Goal: Task Accomplishment & Management: Manage account settings

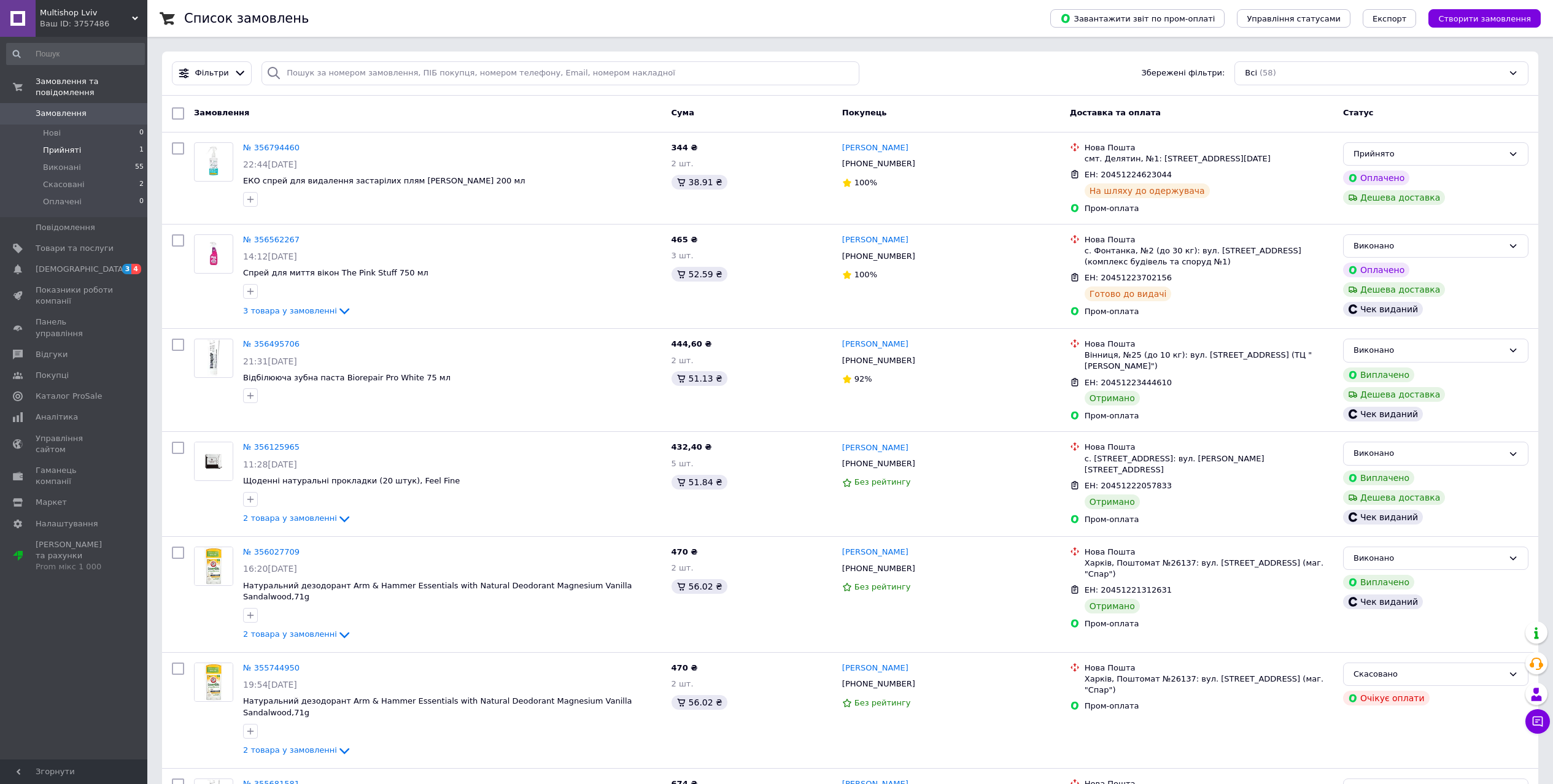
click at [66, 145] on span "Прийняті" at bounding box center [62, 150] width 38 height 11
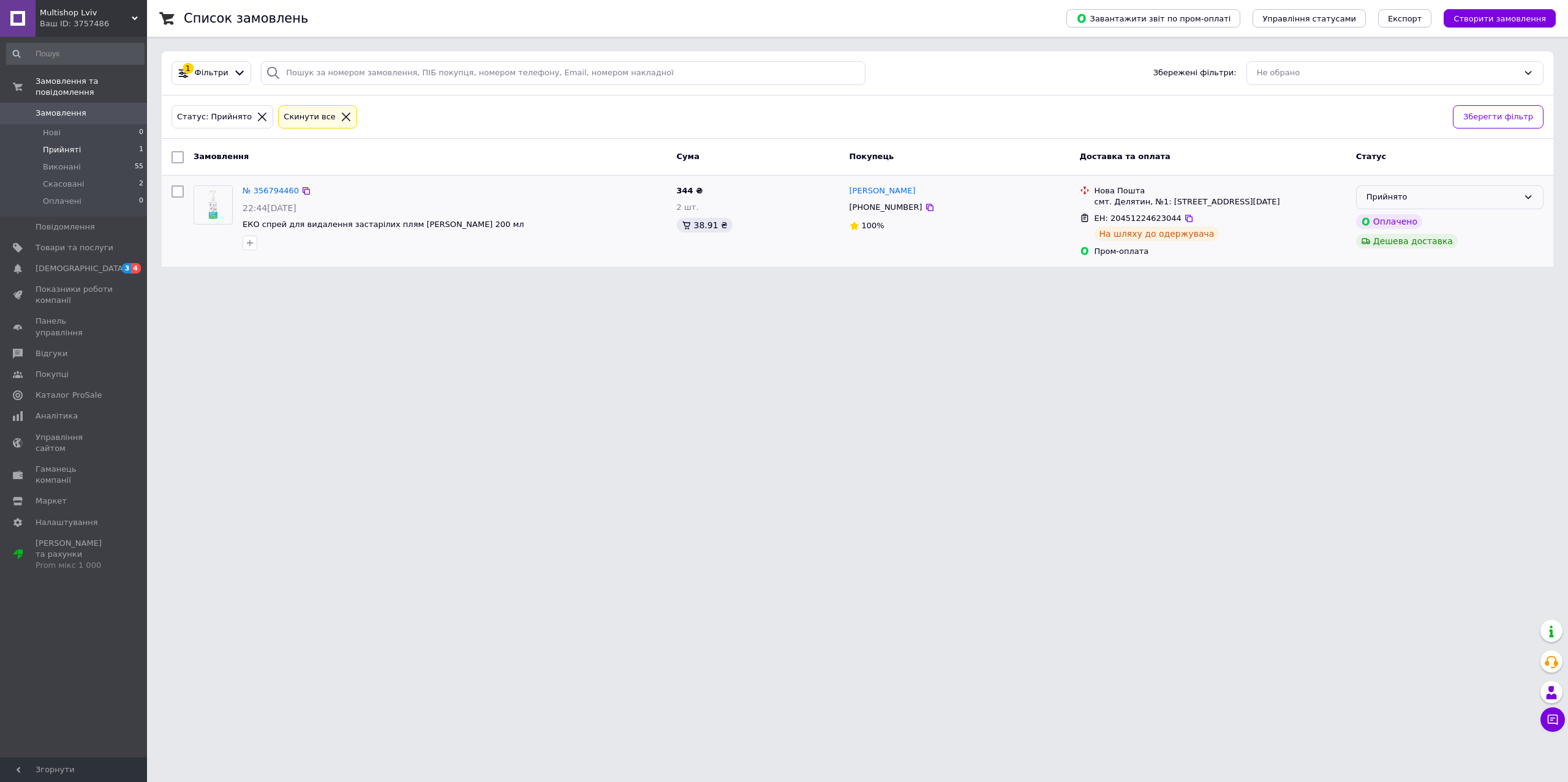
click at [1493, 202] on div "Прийнято" at bounding box center [1442, 197] width 152 height 13
click at [1389, 226] on li "Виконано" at bounding box center [1449, 223] width 186 height 23
click at [177, 189] on input "checkbox" at bounding box center [177, 191] width 12 height 12
checkbox input "true"
click at [238, 159] on span "Дії для 1 замовлення" at bounding box center [238, 157] width 89 height 11
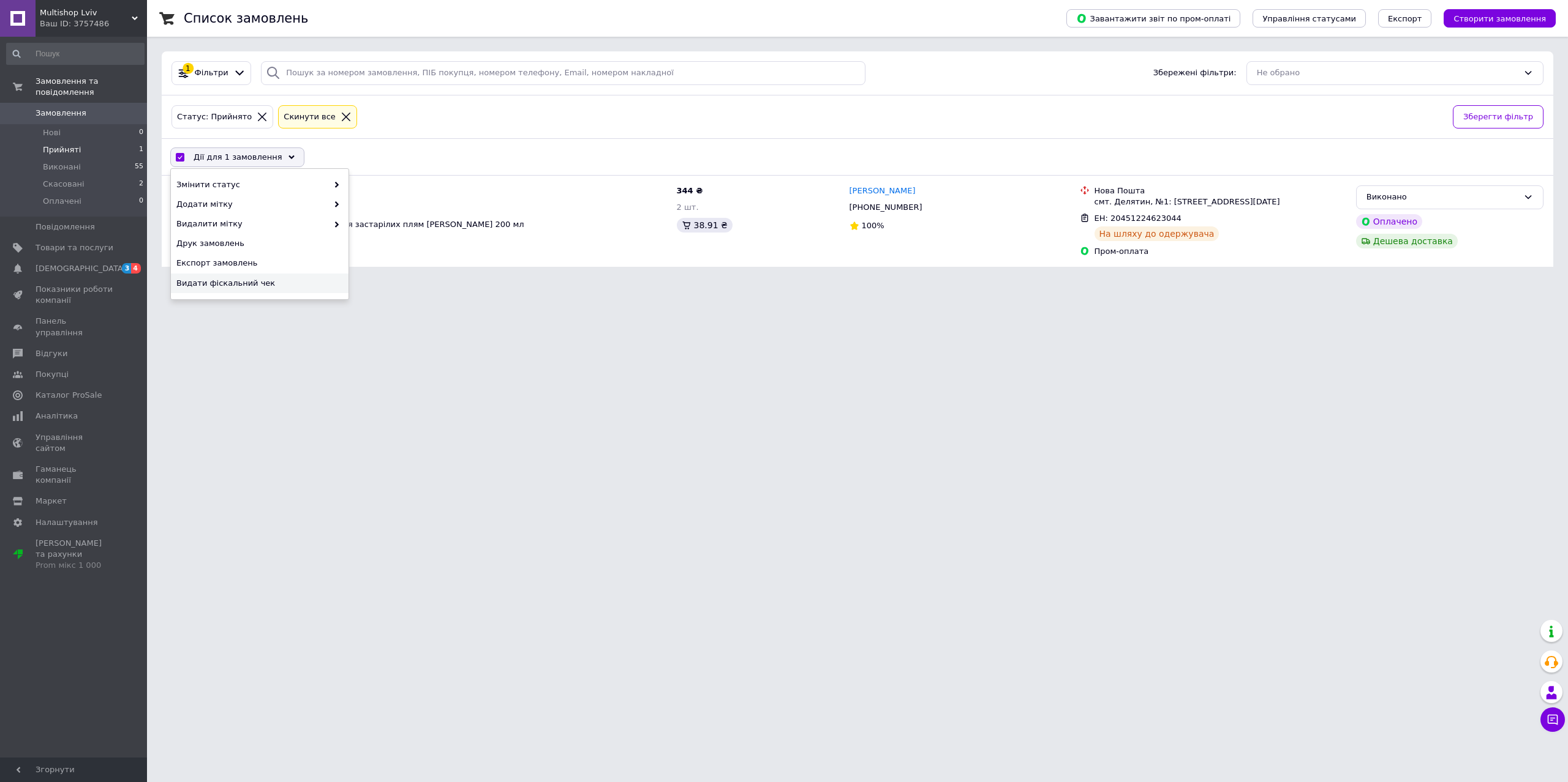
click at [245, 283] on span "Видати фіскальний чек" at bounding box center [258, 283] width 164 height 11
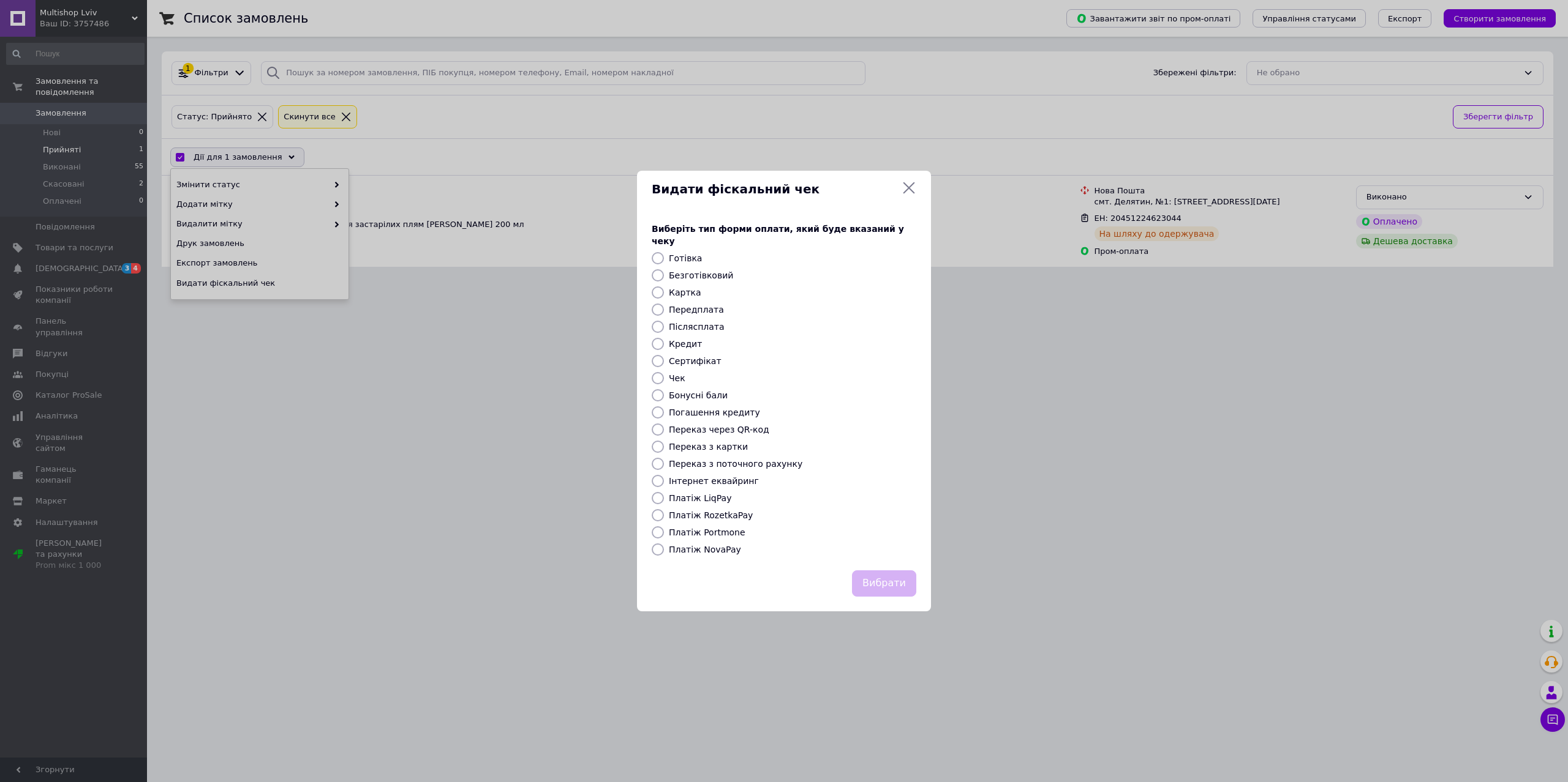
click at [697, 270] on label "Безготівковий" at bounding box center [701, 275] width 64 height 10
click at [664, 269] on input "Безготівковий" at bounding box center [657, 275] width 12 height 12
radio input "true"
click at [889, 587] on button "Вибрати" at bounding box center [884, 584] width 64 height 27
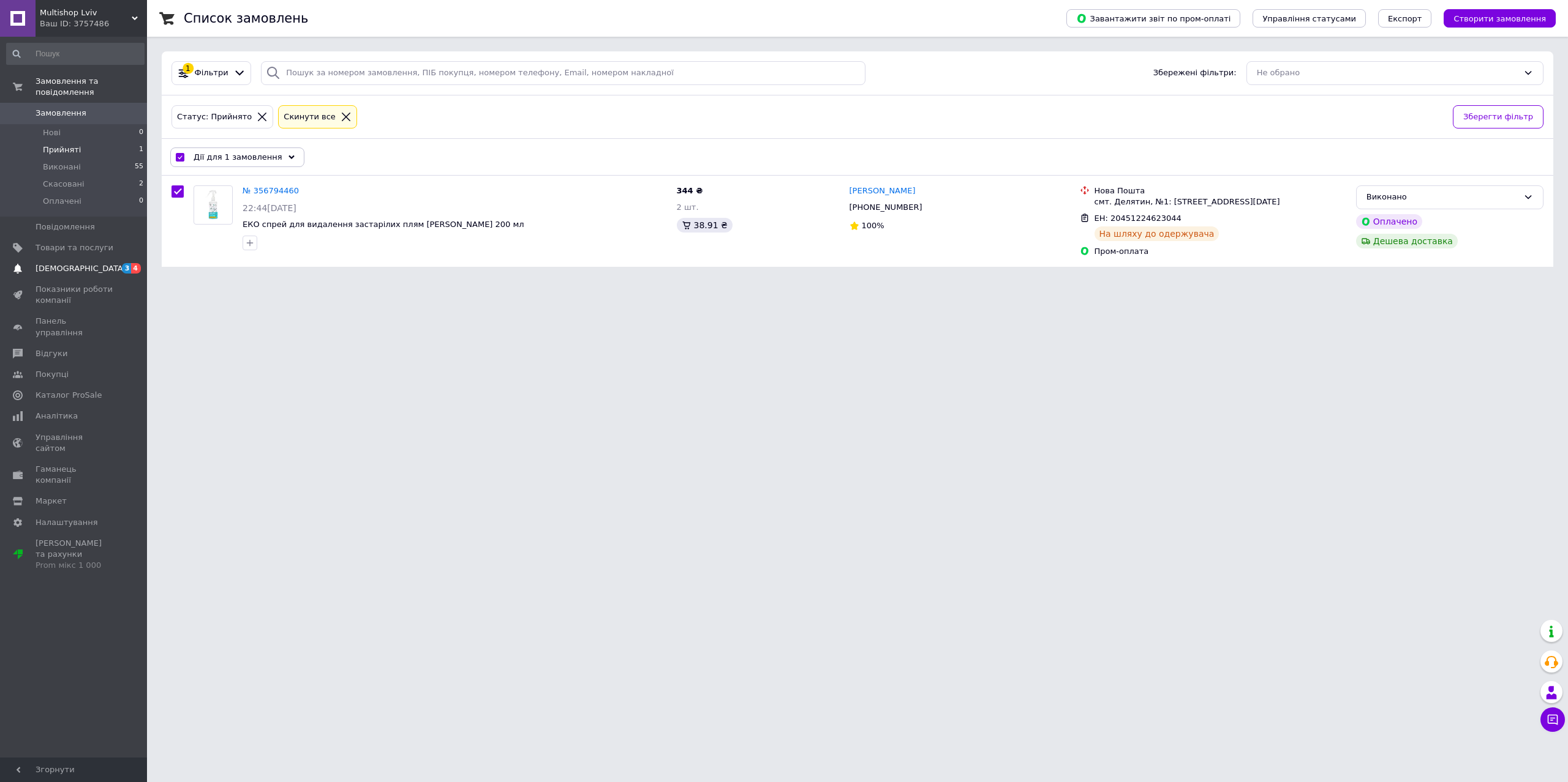
click at [66, 263] on span "[DEMOGRAPHIC_DATA]" at bounding box center [80, 268] width 90 height 11
